Goal: Information Seeking & Learning: Learn about a topic

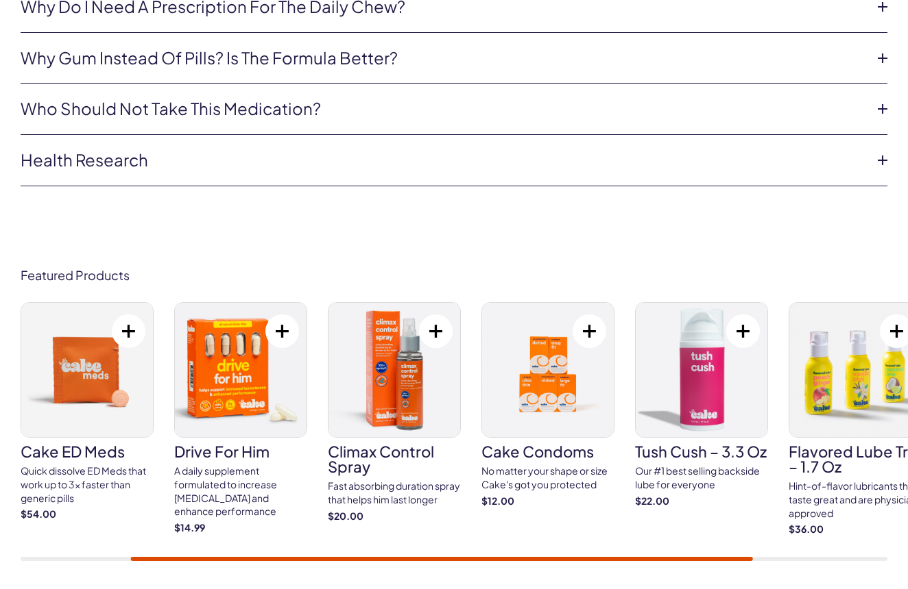
scroll to position [3576, 0]
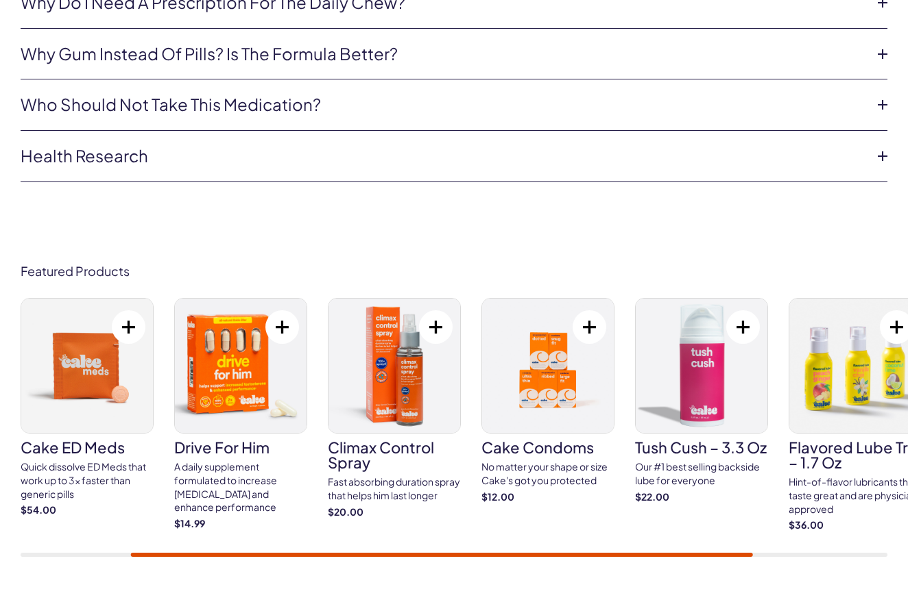
click at [271, 343] on img at bounding box center [241, 366] width 132 height 134
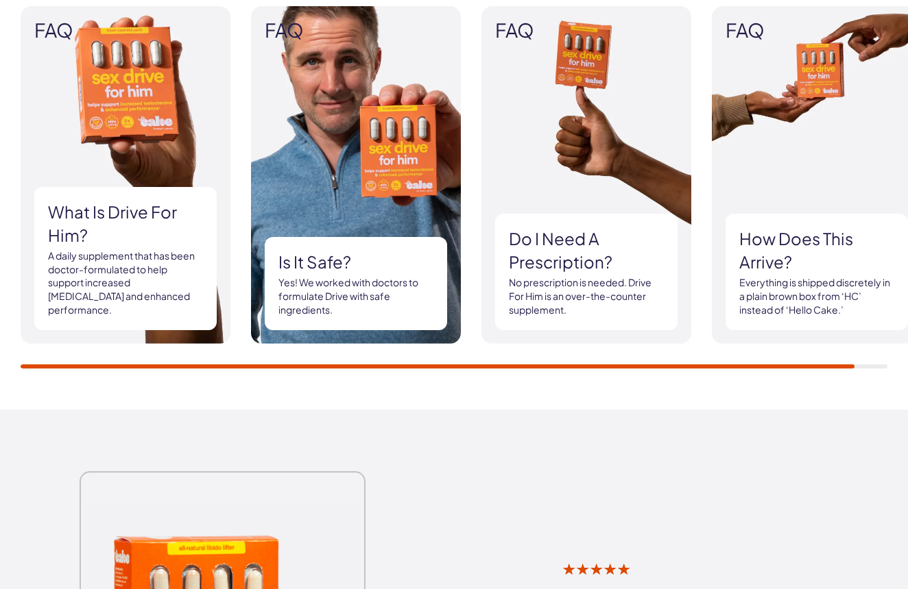
scroll to position [1660, 0]
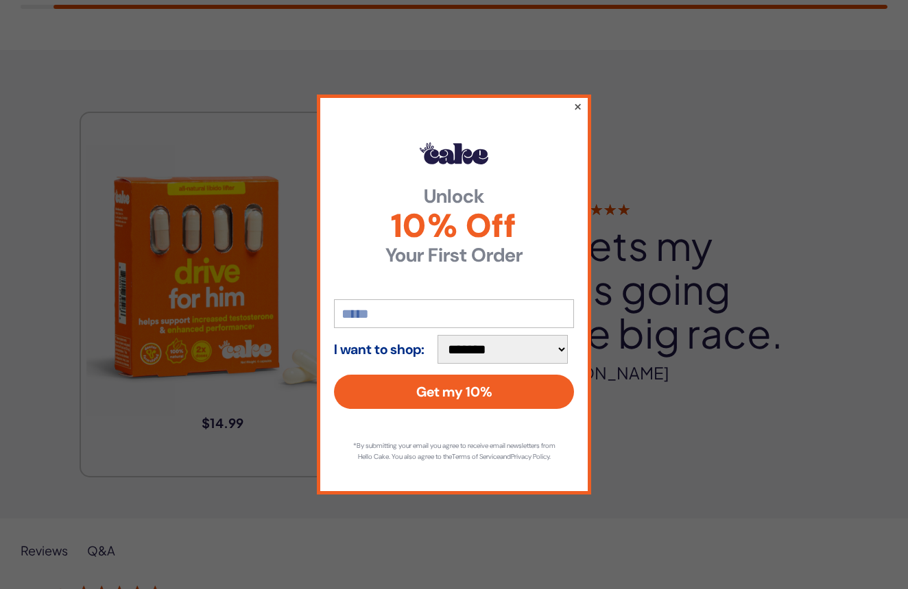
click at [581, 98] on button "×" at bounding box center [577, 106] width 9 height 16
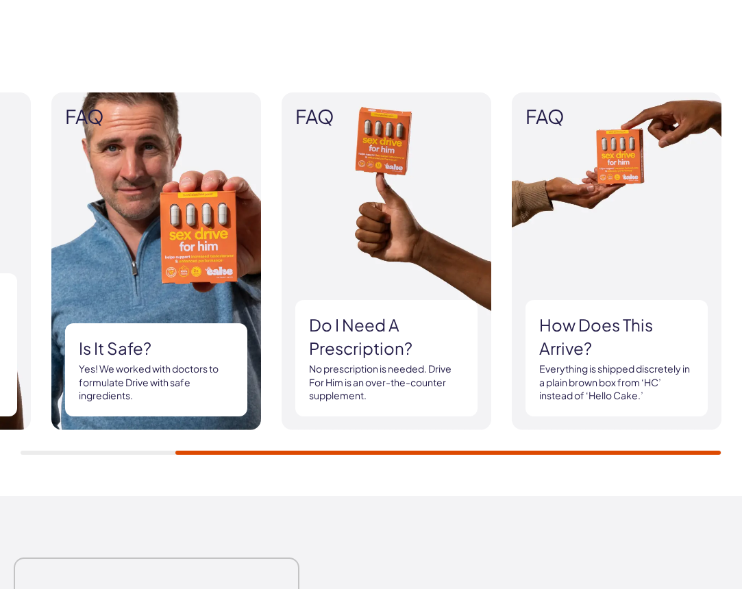
scroll to position [1301, 0]
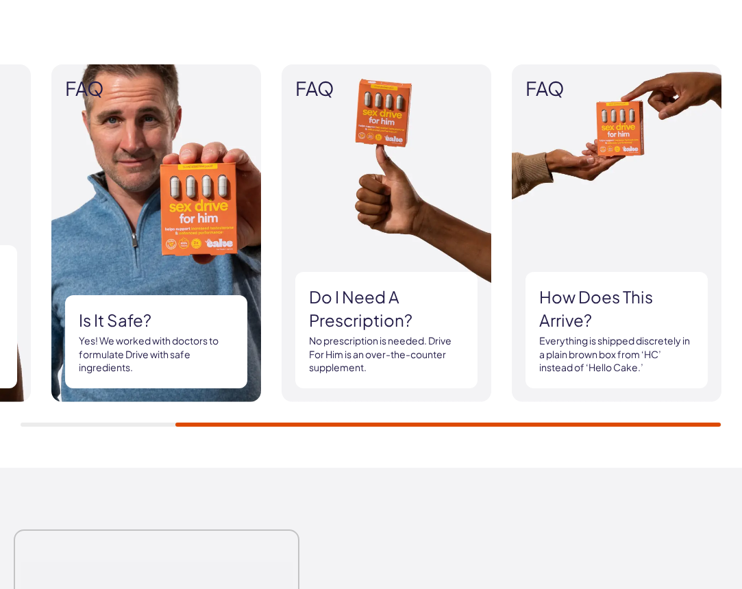
click at [396, 319] on h3 "Do I need a prescription?" at bounding box center [386, 309] width 155 height 46
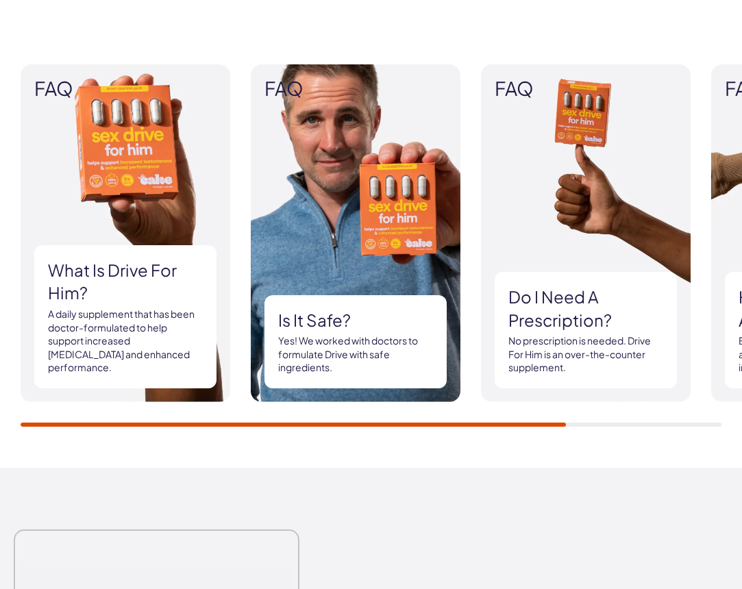
click at [339, 321] on h3 "Is it safe?" at bounding box center [355, 320] width 155 height 23
click at [376, 326] on h3 "Is it safe?" at bounding box center [355, 320] width 155 height 23
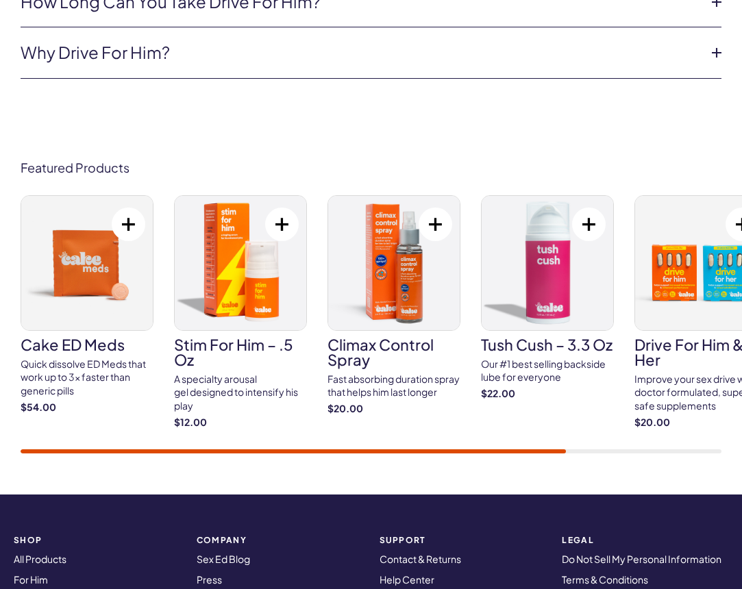
scroll to position [4854, 3]
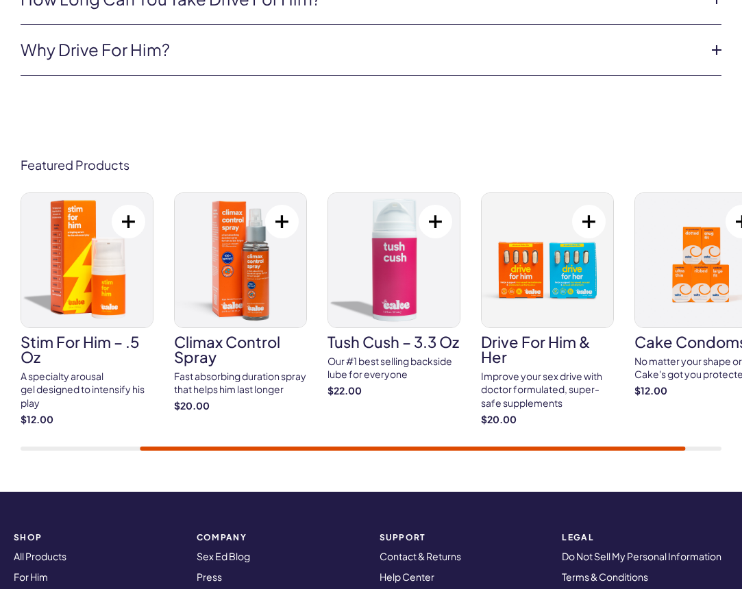
click at [41, 158] on div "Featured Products Cake ED Meds Quick dissolve ED Meds that work up to 3x faster…" at bounding box center [371, 304] width 742 height 293
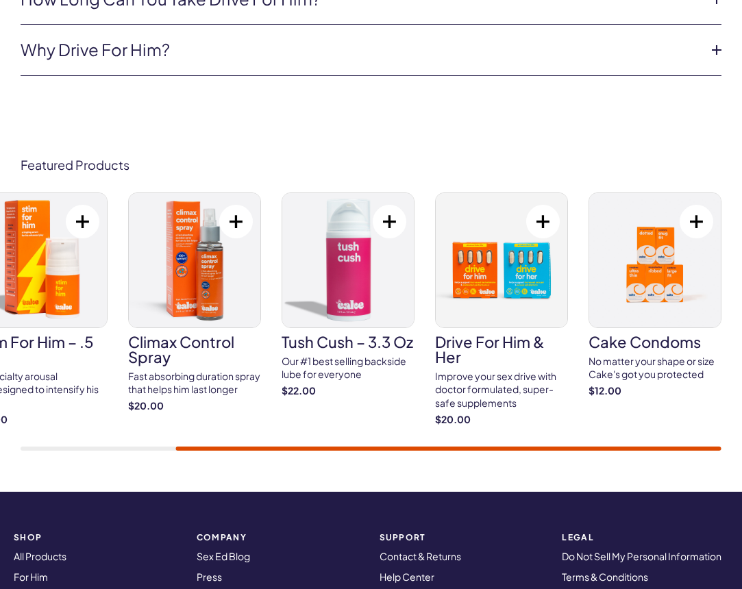
click at [498, 198] on img at bounding box center [502, 260] width 132 height 134
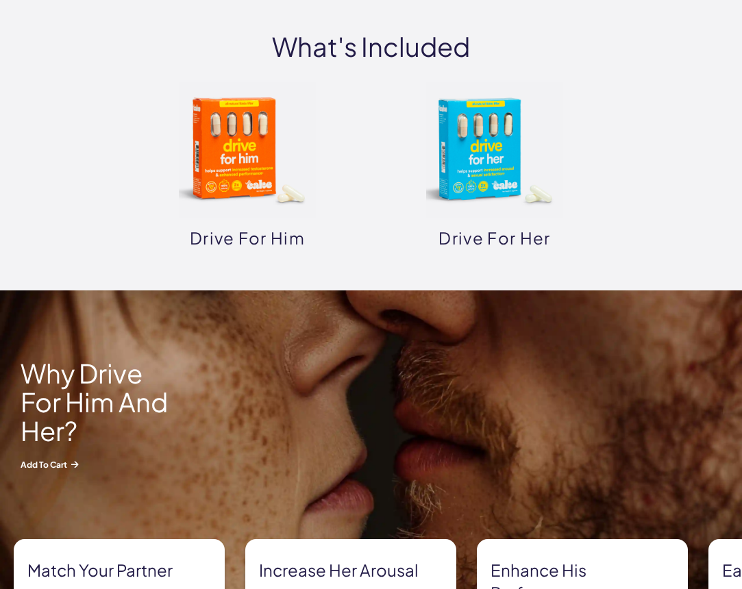
scroll to position [593, 0]
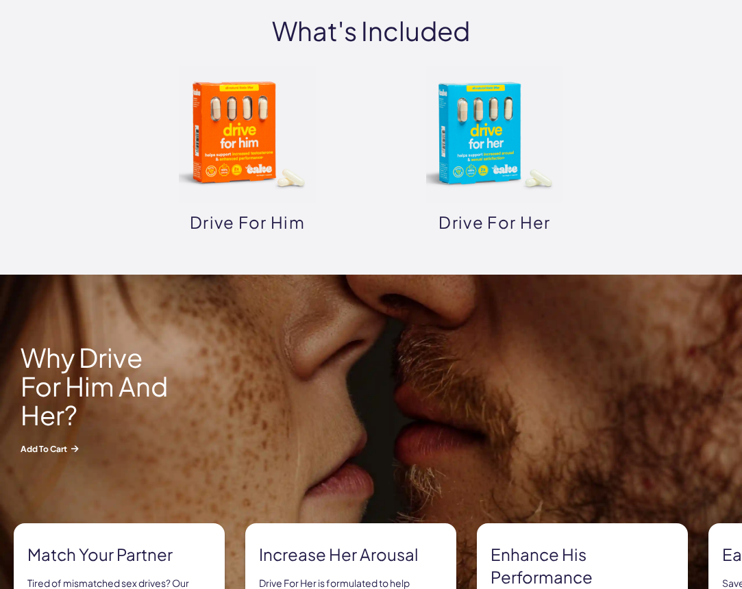
click at [238, 189] on img at bounding box center [247, 134] width 137 height 137
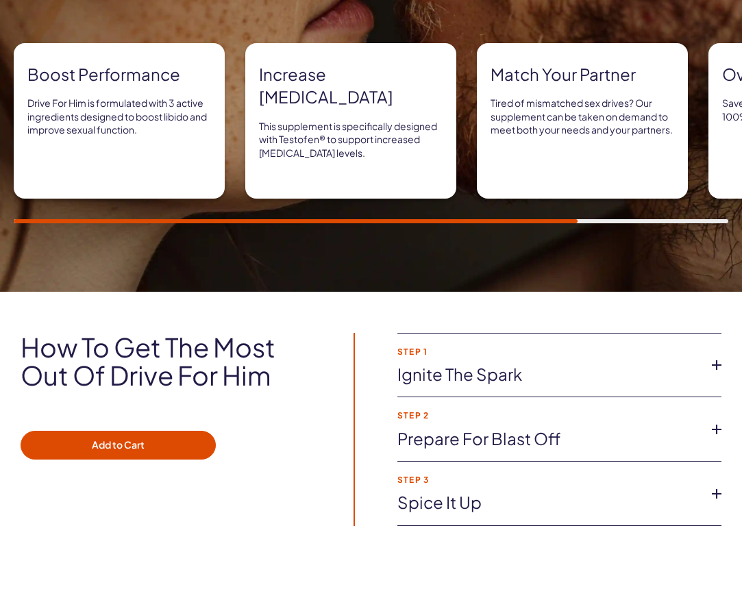
scroll to position [980, 0]
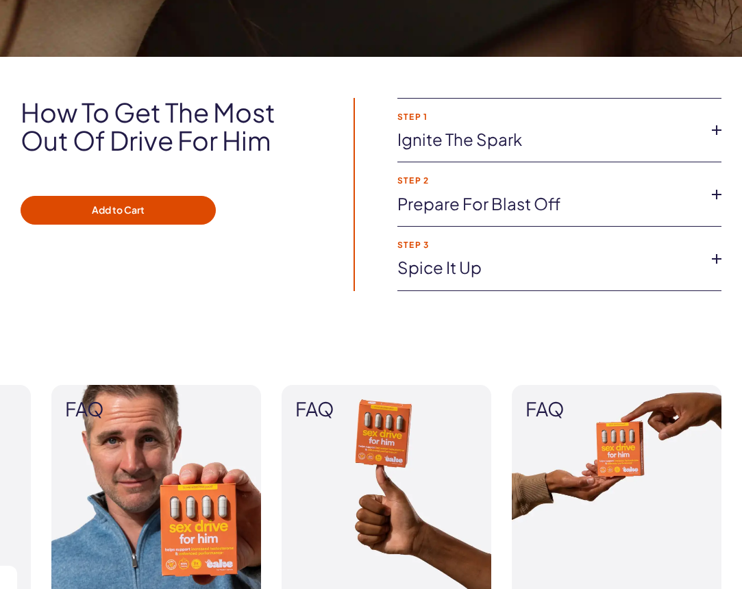
click at [496, 155] on li "Step 1 Ignite the spark Take 2 capsules 30 min before you want to feel sexy and…" at bounding box center [560, 131] width 324 height 64
click at [501, 142] on link "Ignite the spark" at bounding box center [549, 139] width 302 height 23
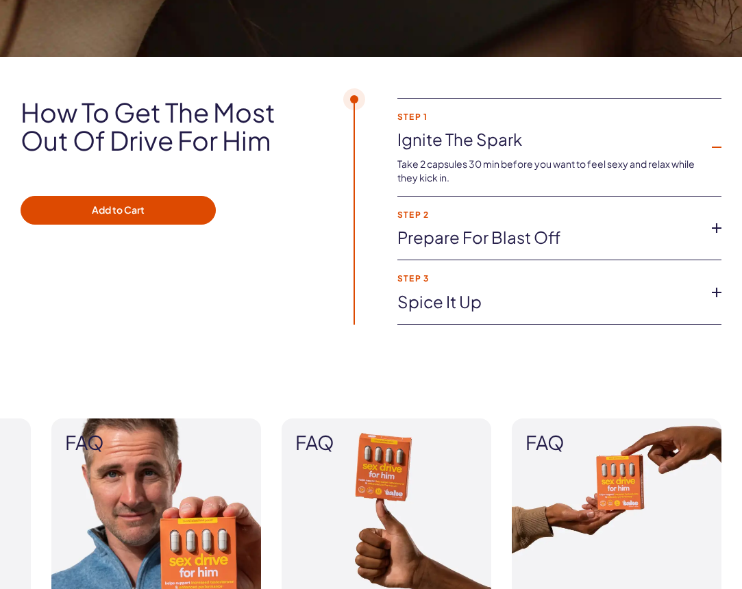
click at [513, 239] on link "Prepare for blast off" at bounding box center [549, 237] width 302 height 23
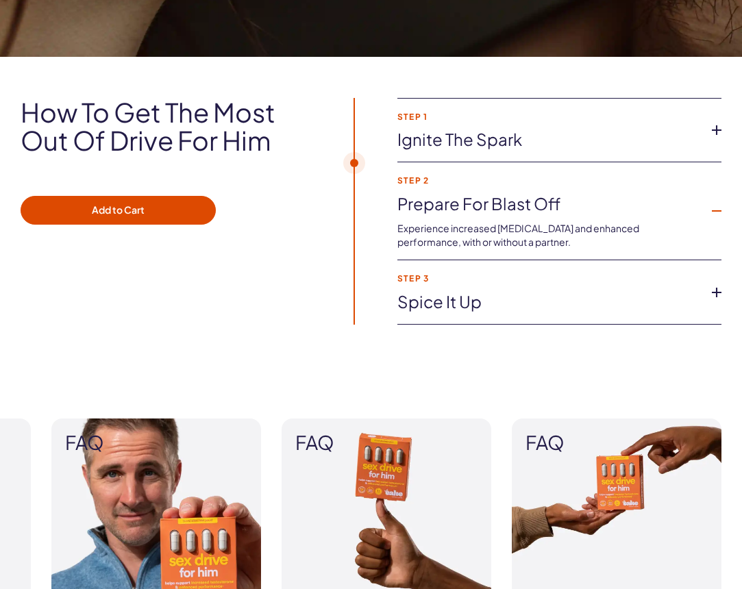
click at [452, 293] on link "Spice it up" at bounding box center [549, 302] width 302 height 23
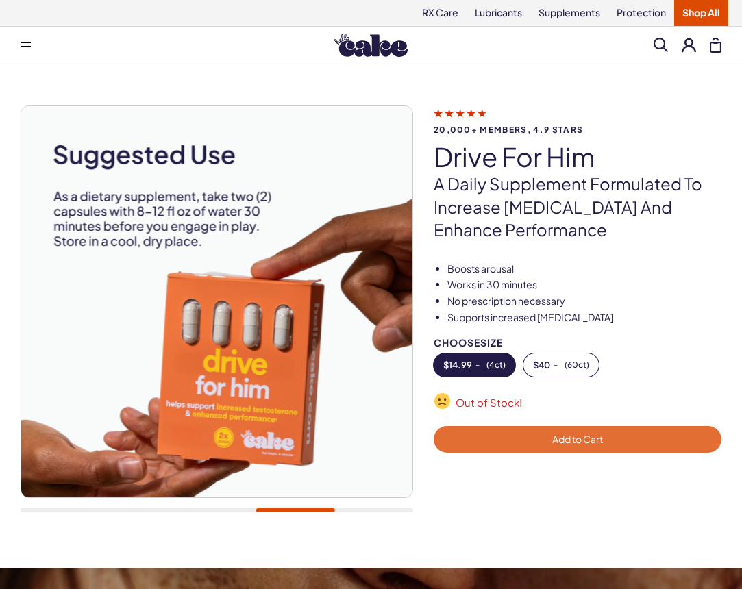
scroll to position [0, 5]
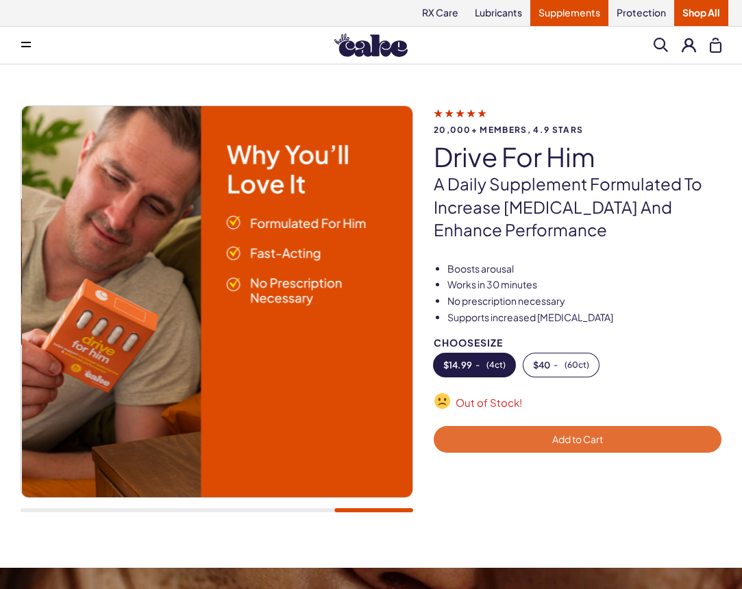
click at [581, 18] on link "Supplements" at bounding box center [570, 13] width 78 height 26
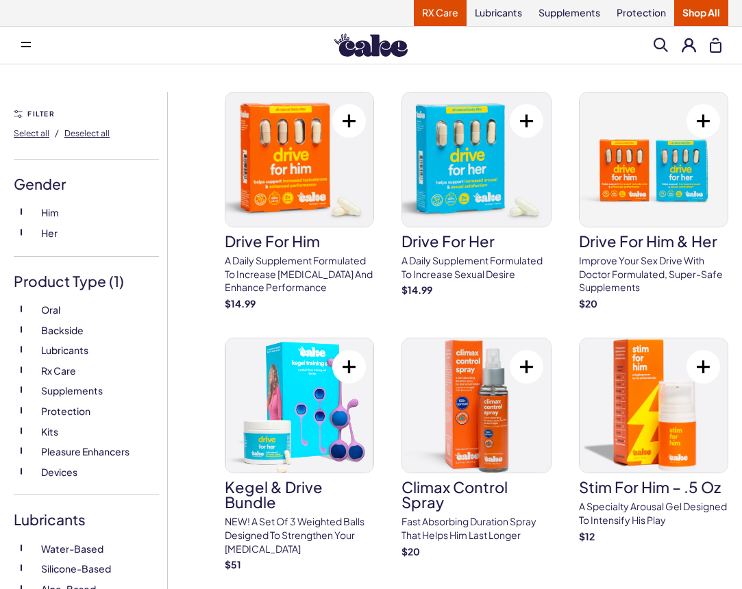
click at [428, 10] on link "RX Care" at bounding box center [440, 13] width 53 height 26
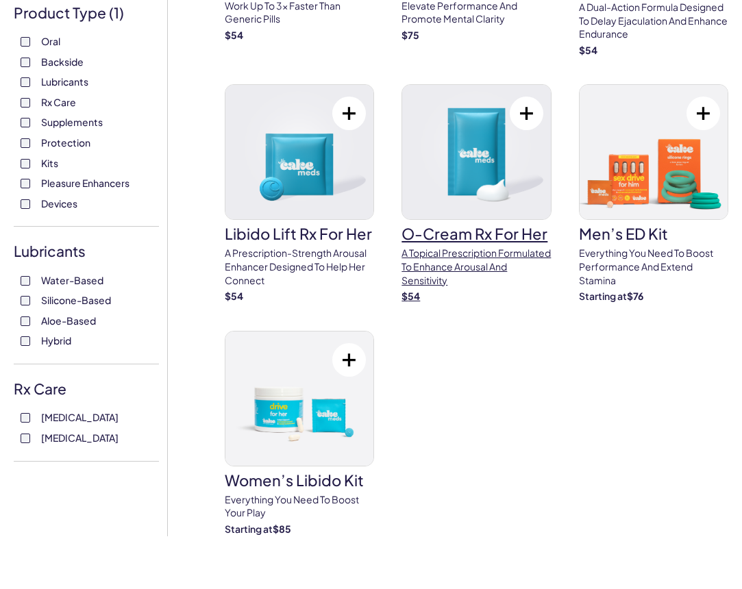
scroll to position [273, 0]
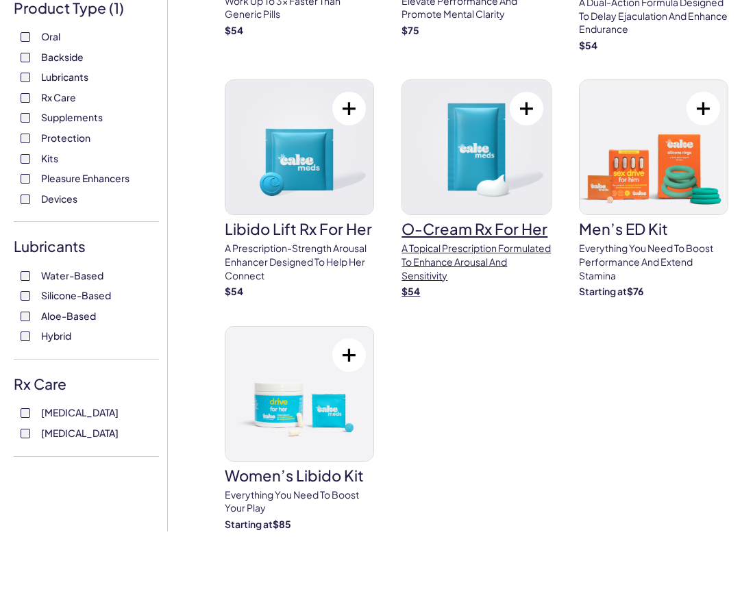
click at [480, 160] on img at bounding box center [476, 147] width 148 height 134
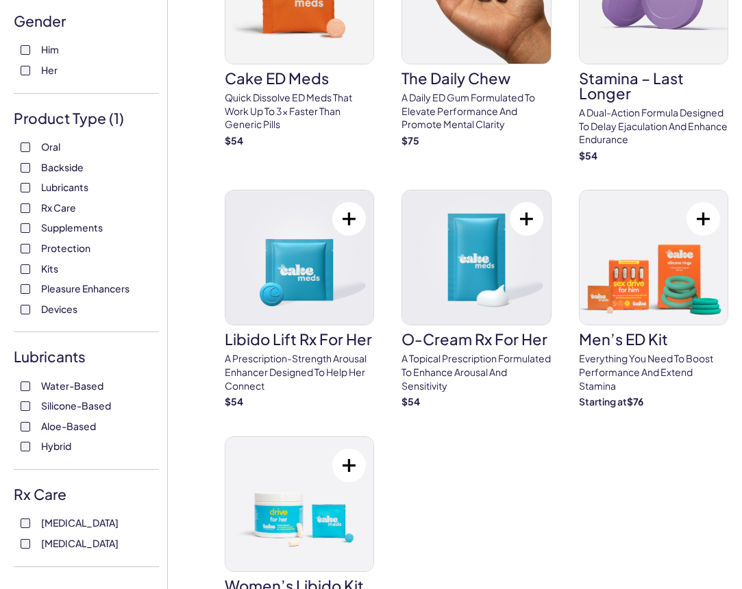
scroll to position [162, 0]
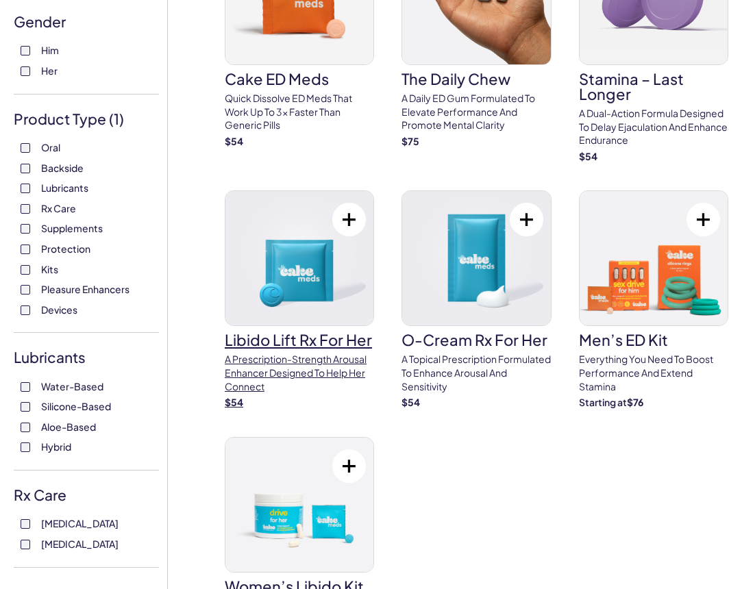
click at [284, 256] on img at bounding box center [300, 258] width 148 height 134
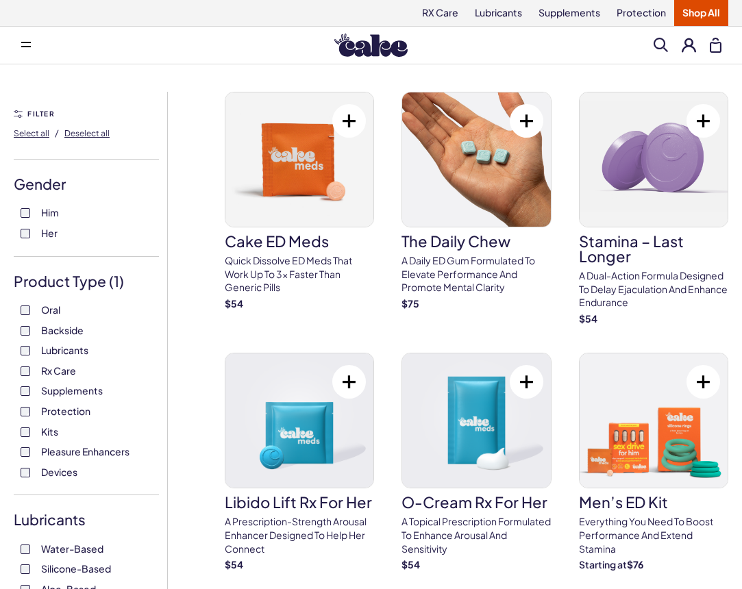
scroll to position [0, 0]
click at [32, 330] on label "Backside" at bounding box center [87, 331] width 132 height 14
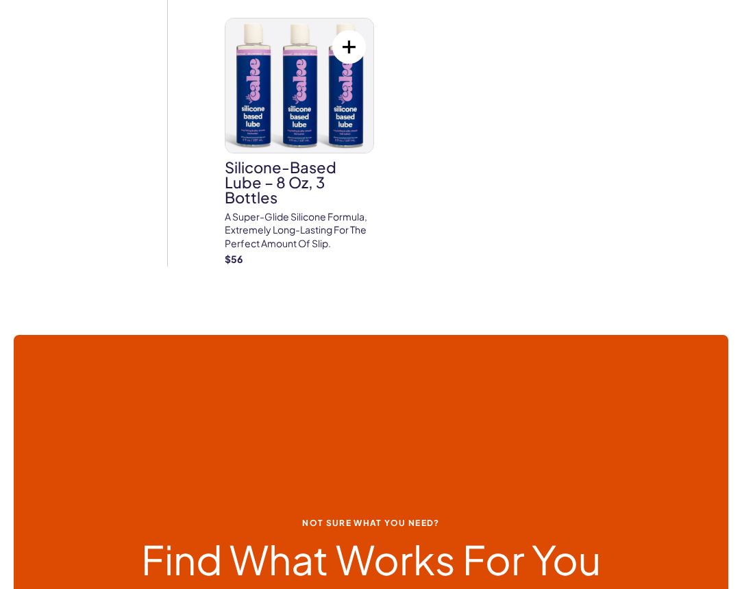
scroll to position [1892, 0]
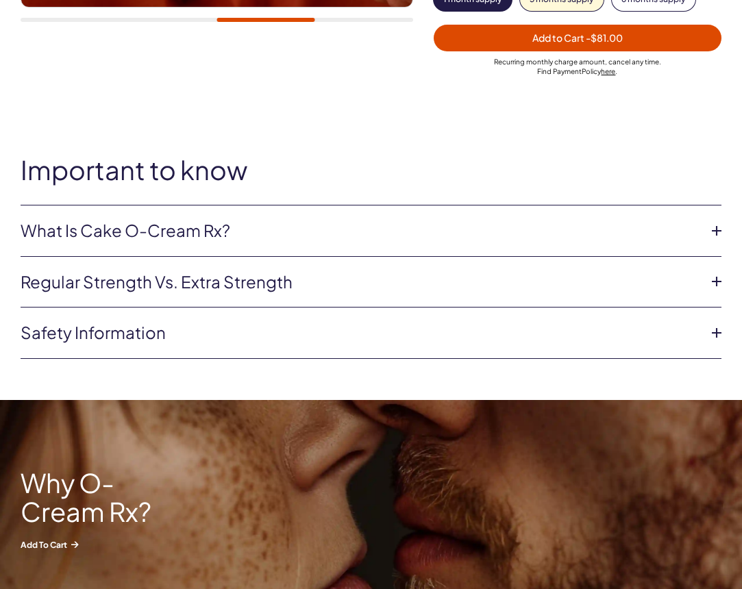
scroll to position [491, 0]
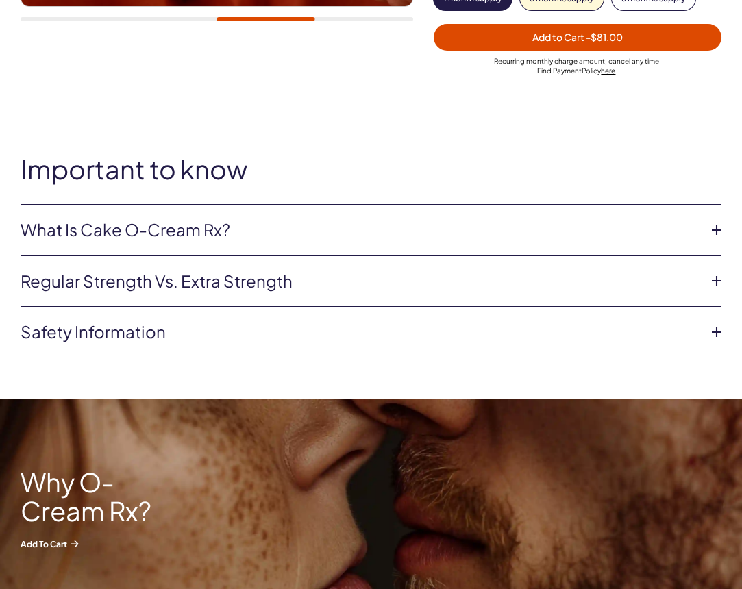
click at [450, 247] on li "What is Cake O-Cream Rx? Cake O-Cream Cream is a prescription topical formulate…" at bounding box center [371, 230] width 701 height 51
click at [424, 332] on link "Safety information" at bounding box center [360, 332] width 679 height 23
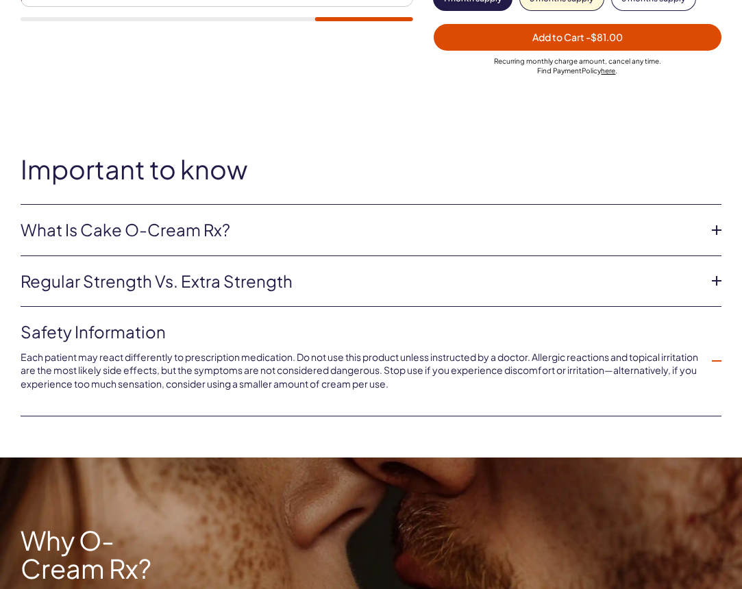
click at [417, 235] on link "What is Cake O-Cream Rx?" at bounding box center [360, 230] width 679 height 23
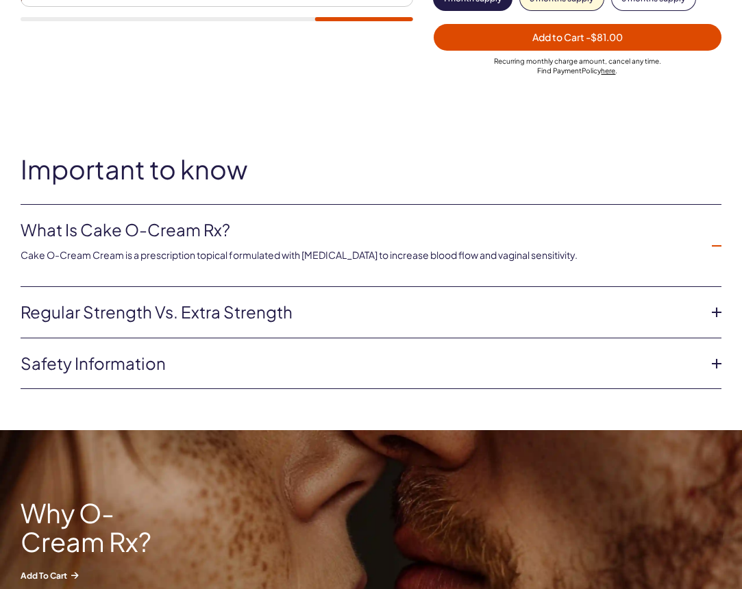
click at [430, 305] on link "Regular strength vs. extra strength" at bounding box center [360, 312] width 679 height 23
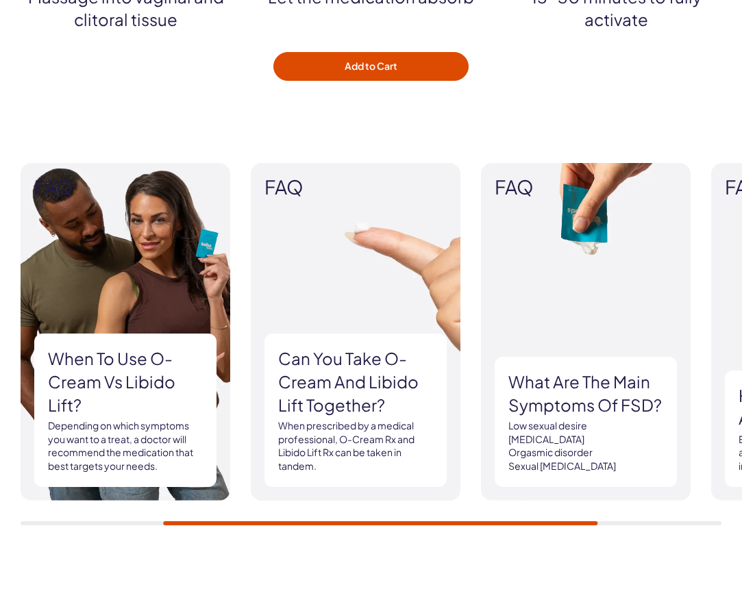
scroll to position [1877, 0]
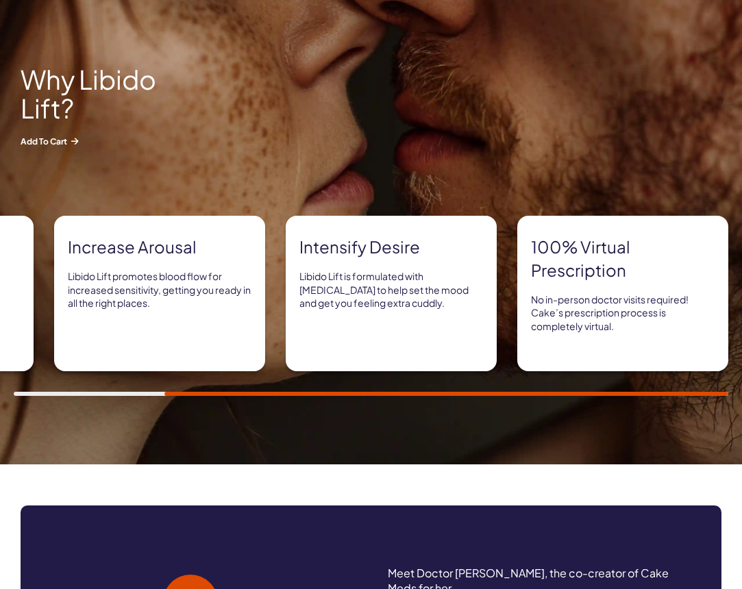
scroll to position [925, 0]
